Goal: Information Seeking & Learning: Learn about a topic

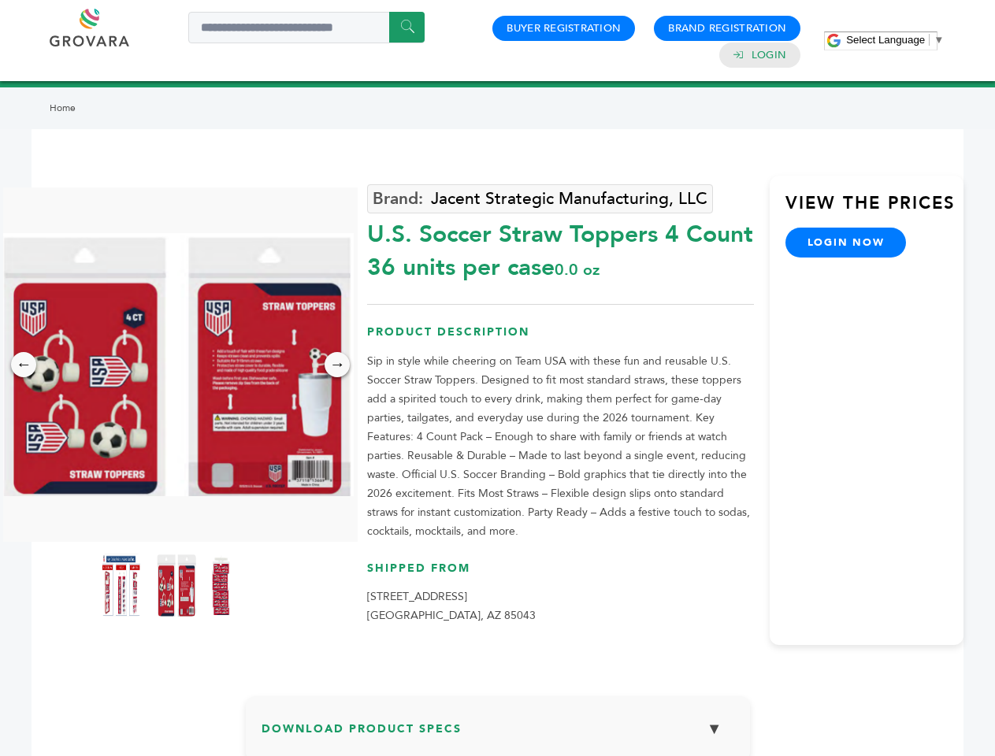
click at [895, 39] on span "Select Language" at bounding box center [885, 40] width 79 height 12
click at [176, 365] on img at bounding box center [176, 364] width 354 height 263
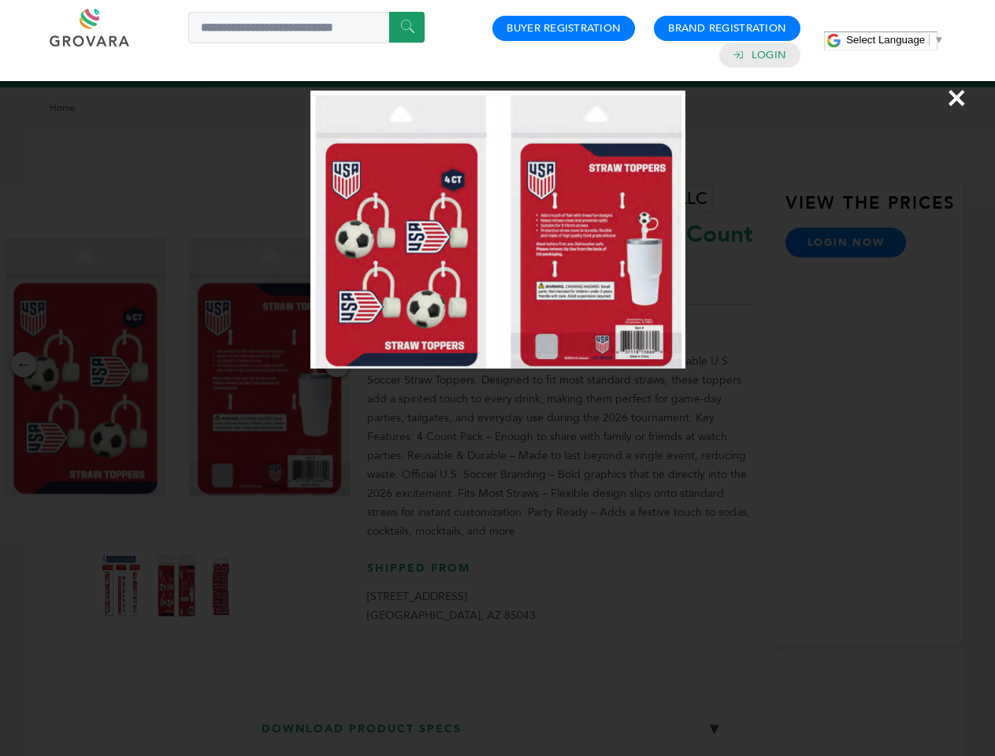
click at [24, 365] on div "×" at bounding box center [497, 378] width 995 height 756
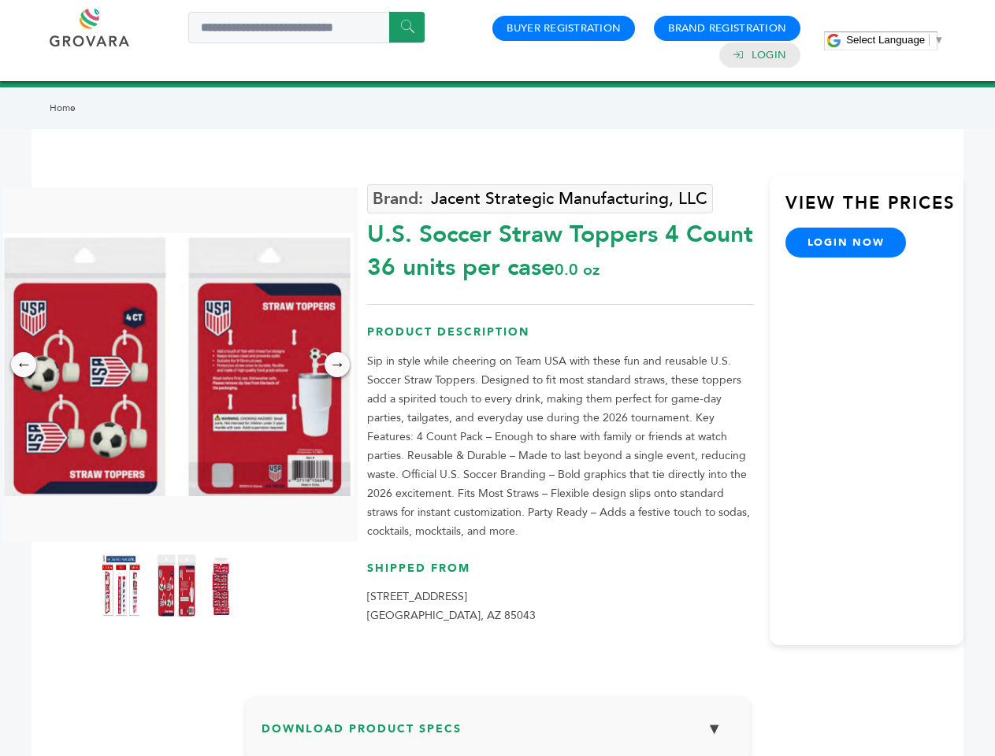
click at [337, 365] on div "→" at bounding box center [336, 364] width 25 height 25
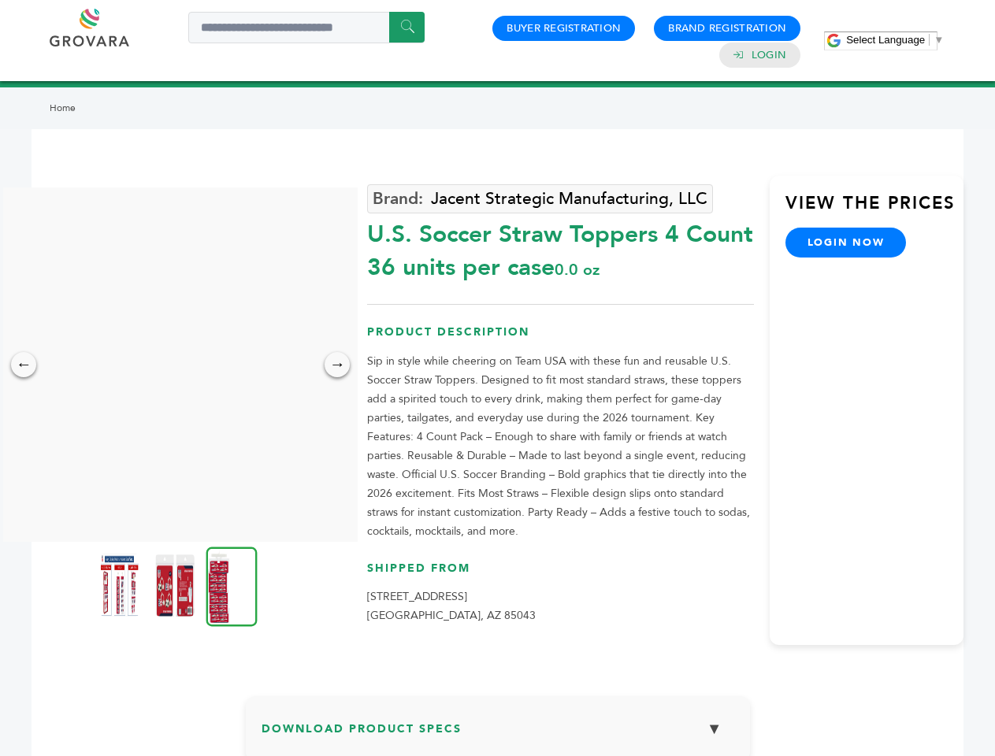
click at [121, 585] on img at bounding box center [119, 585] width 39 height 63
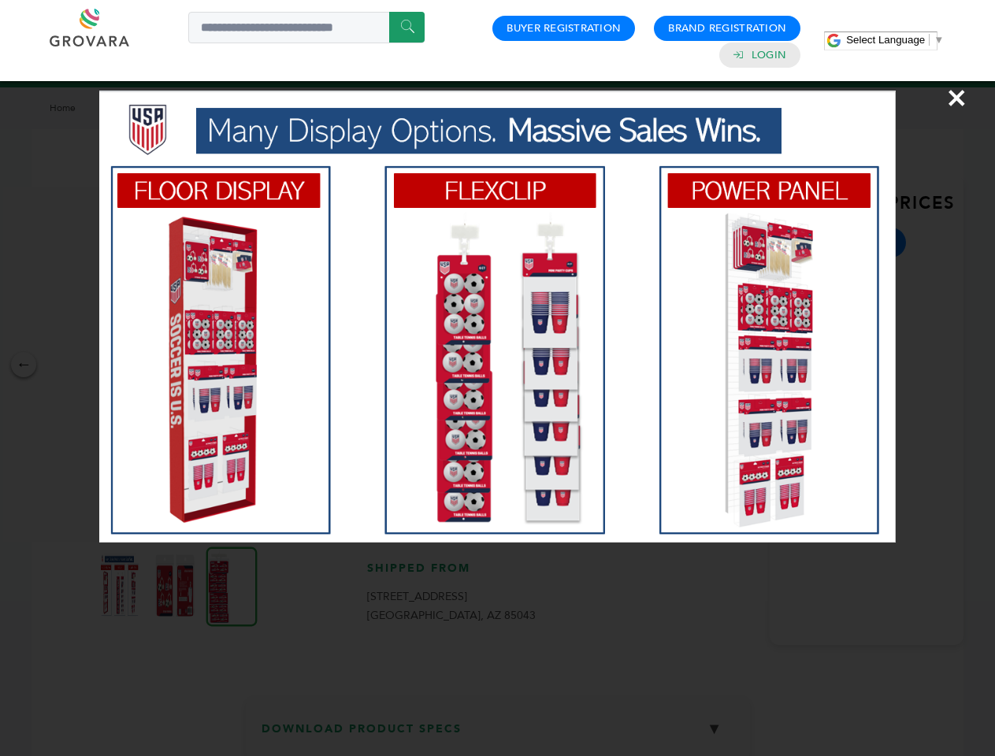
click at [176, 585] on div "×" at bounding box center [497, 378] width 995 height 756
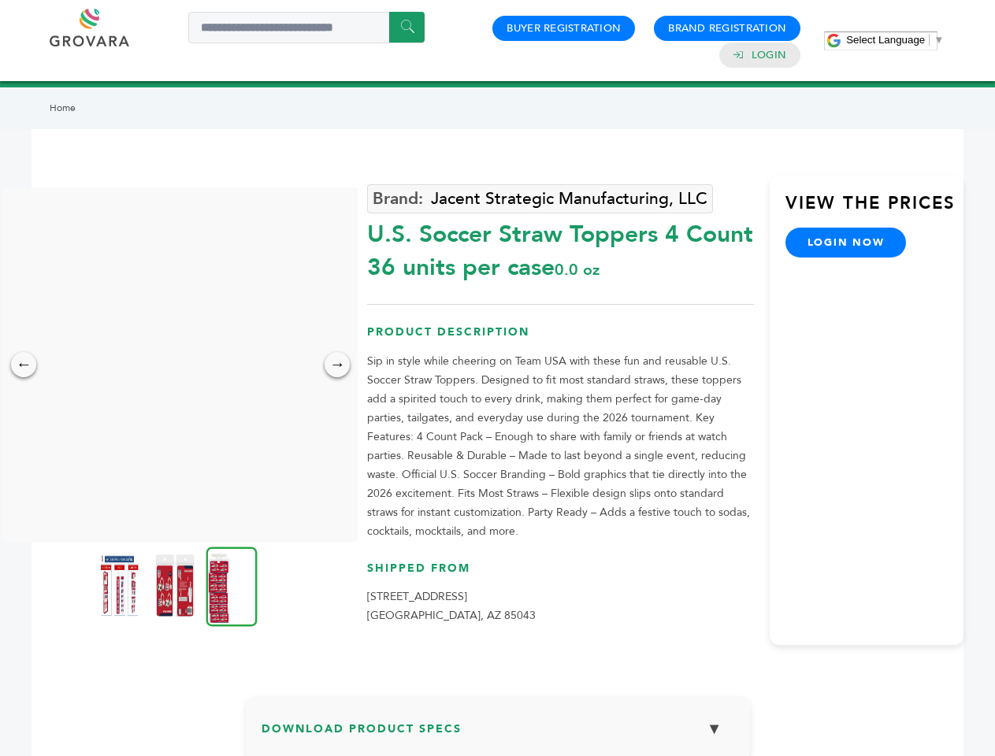
click at [232, 585] on img at bounding box center [231, 587] width 51 height 80
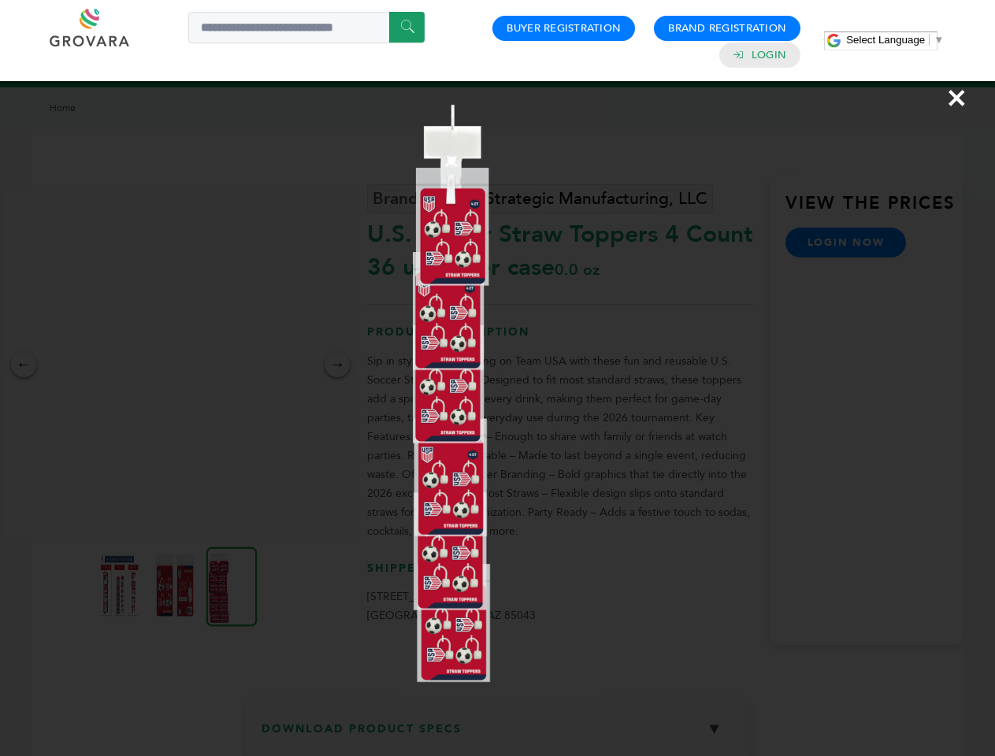
click at [498, 734] on div "×" at bounding box center [497, 378] width 995 height 756
